Goal: Task Accomplishment & Management: Complete application form

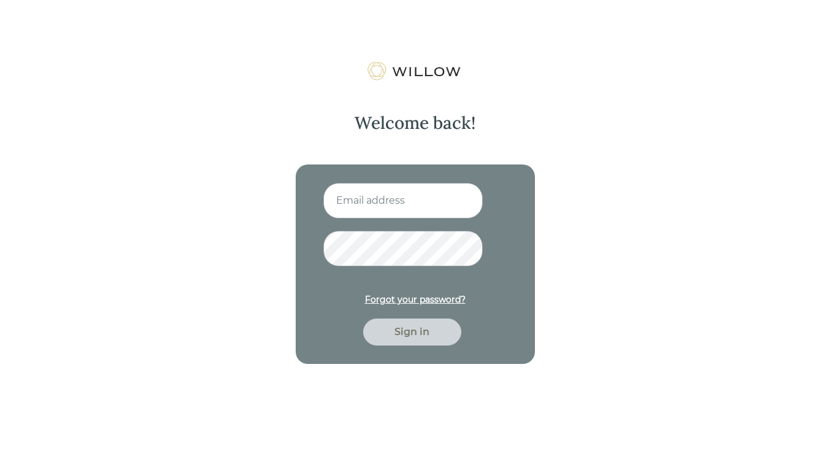
type input "[EMAIL_ADDRESS][DOMAIN_NAME]"
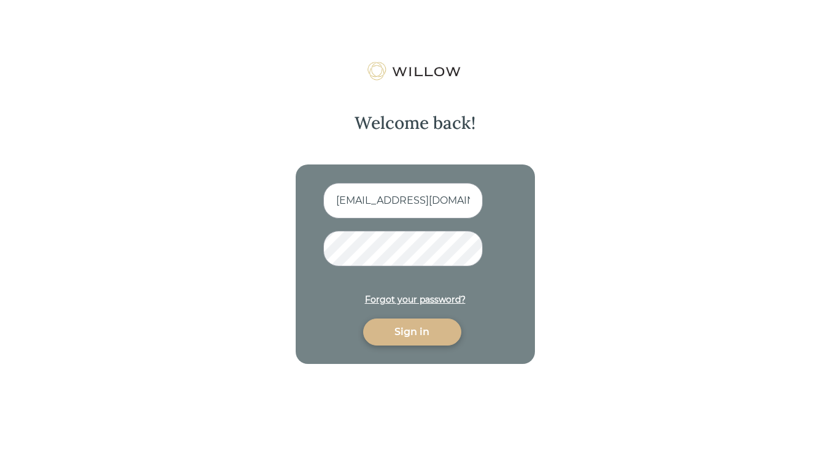
click at [414, 329] on div "Sign in" at bounding box center [412, 331] width 70 height 15
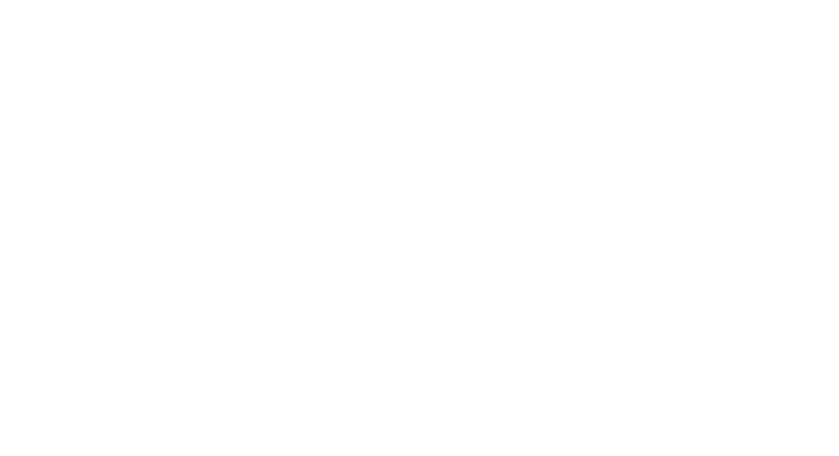
click at [414, 329] on div at bounding box center [419, 228] width 839 height 456
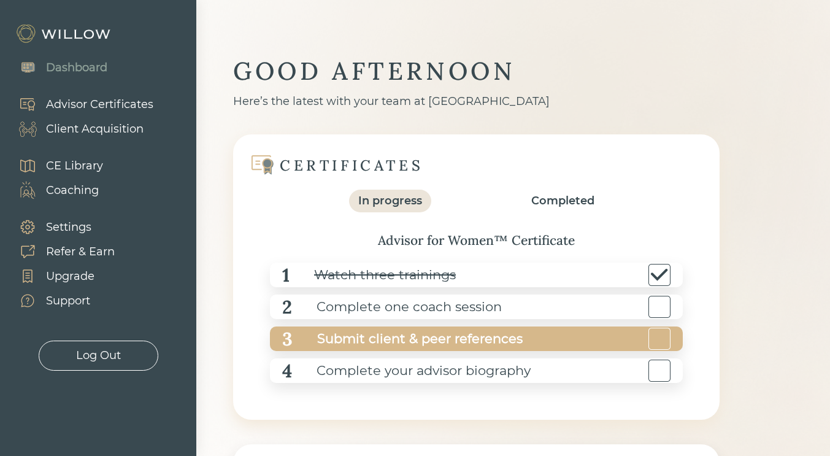
click at [424, 342] on div "Submit client & peer references" at bounding box center [408, 339] width 230 height 28
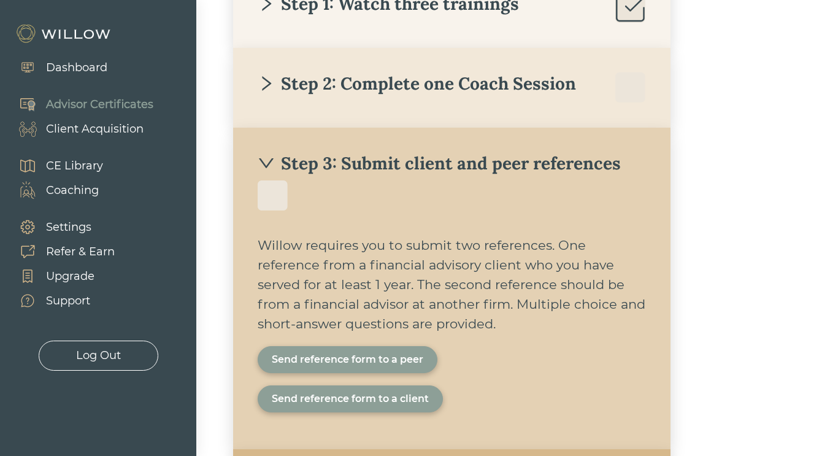
scroll to position [337, 0]
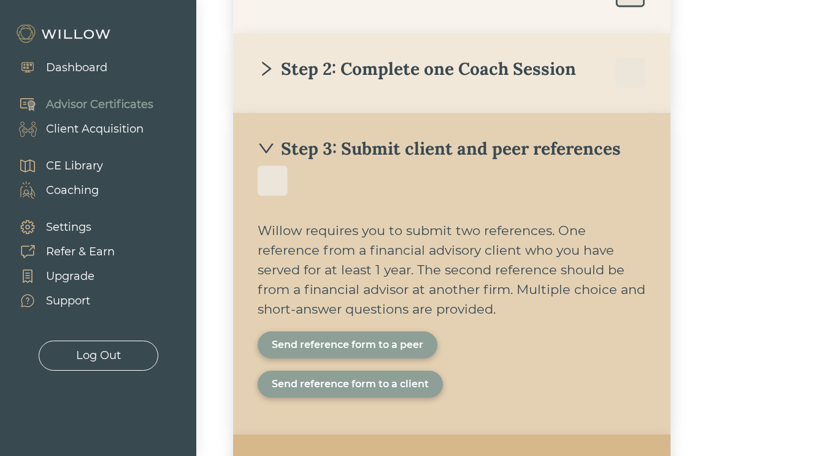
click at [395, 383] on div "Send reference form to a client" at bounding box center [350, 384] width 157 height 15
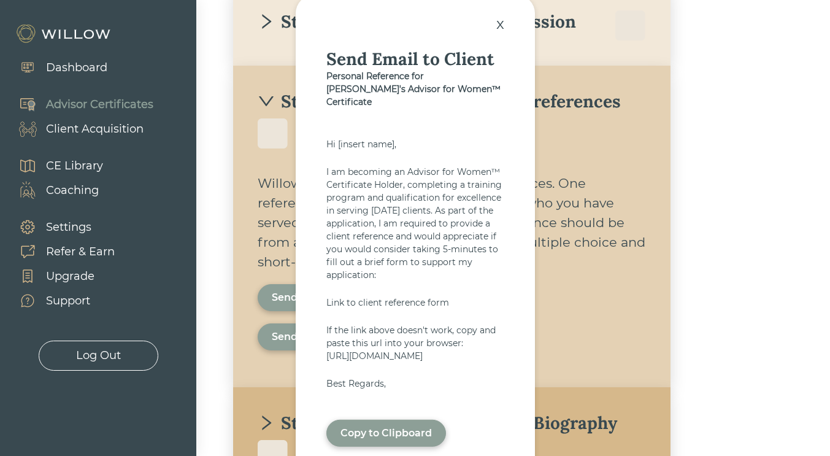
scroll to position [399, 0]
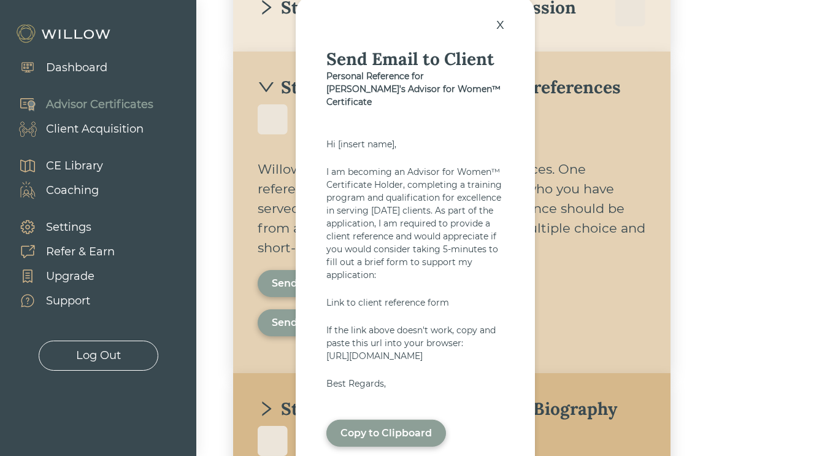
click at [409, 439] on div "Copy to Clipboard" at bounding box center [385, 432] width 91 height 15
click at [497, 21] on div "x" at bounding box center [500, 23] width 20 height 27
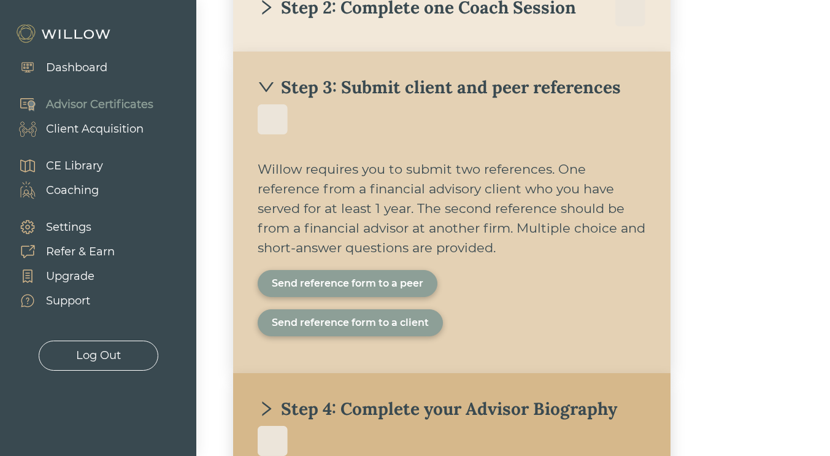
click at [397, 279] on div "Send reference form to a peer" at bounding box center [347, 283] width 151 height 15
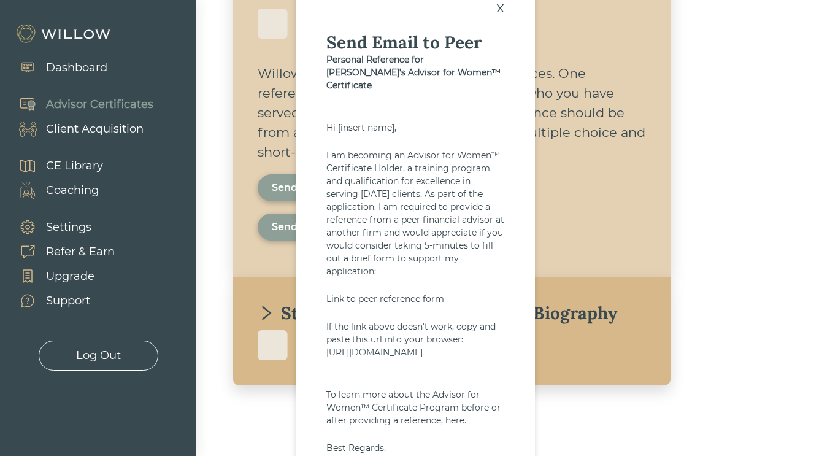
scroll to position [499, 0]
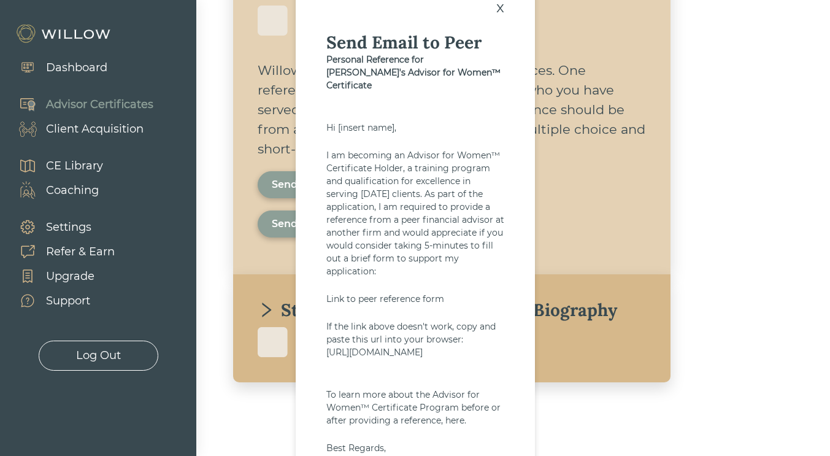
click at [429, 427] on div "To learn more about the Advisor for Women™ Certificate Program before or after …" at bounding box center [415, 407] width 178 height 39
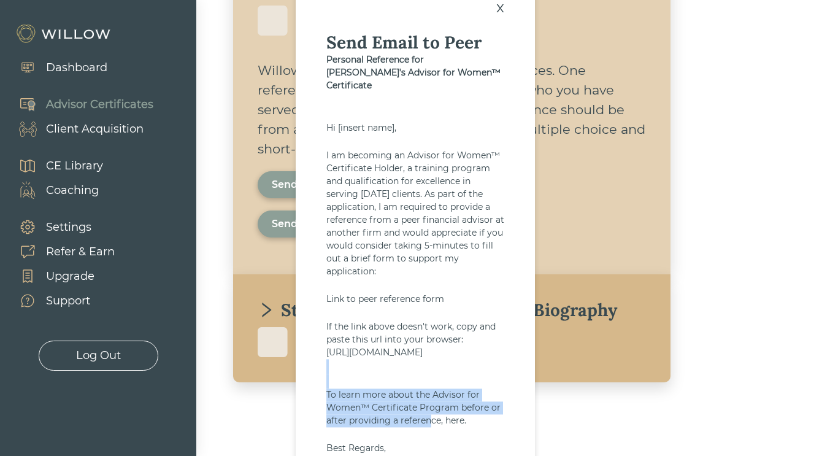
drag, startPoint x: 428, startPoint y: 429, endPoint x: 428, endPoint y: 395, distance: 33.7
click at [428, 395] on div "x Send Email to Peer Personal Reference for Indira's Advisor for Women™ Certifi…" at bounding box center [415, 260] width 239 height 563
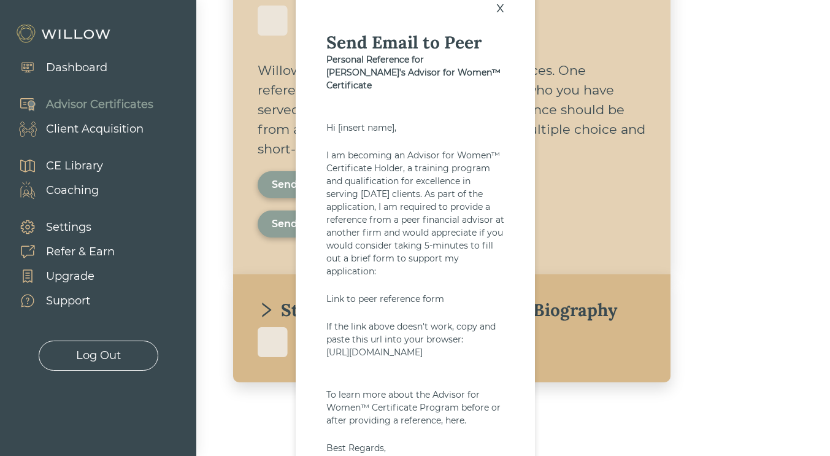
click at [478, 427] on div "To learn more about the Advisor for Women™ Certificate Program before or after …" at bounding box center [415, 407] width 178 height 39
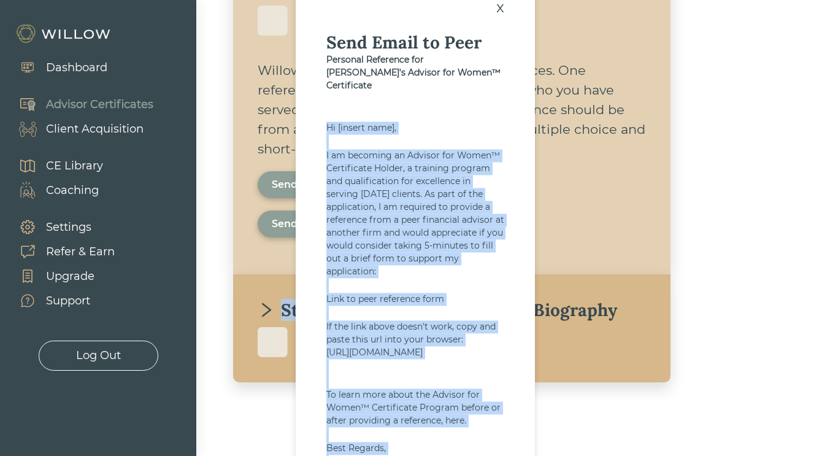
drag, startPoint x: 326, startPoint y: 111, endPoint x: 470, endPoint y: 457, distance: 374.8
copy div "Hi [insert name], I am becoming an Advisor for Women™ Certificate Holder, a tra…"
click at [481, 293] on div "Link to peer reference form" at bounding box center [415, 299] width 178 height 13
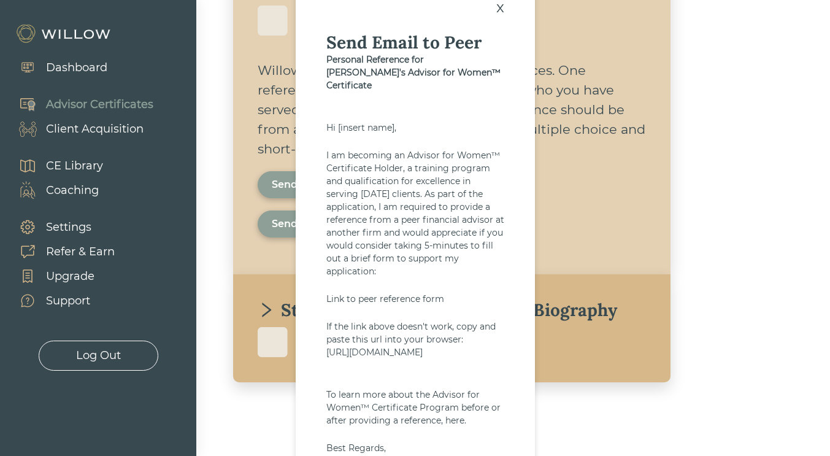
click at [500, 3] on div "x" at bounding box center [500, 7] width 20 height 27
